Goal: Transaction & Acquisition: Purchase product/service

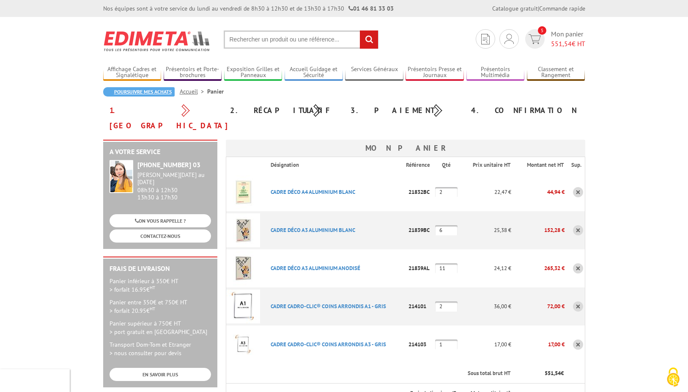
click at [137, 91] on link "Poursuivre mes achats" at bounding box center [138, 91] width 71 height 9
